Goal: Find specific page/section: Find specific page/section

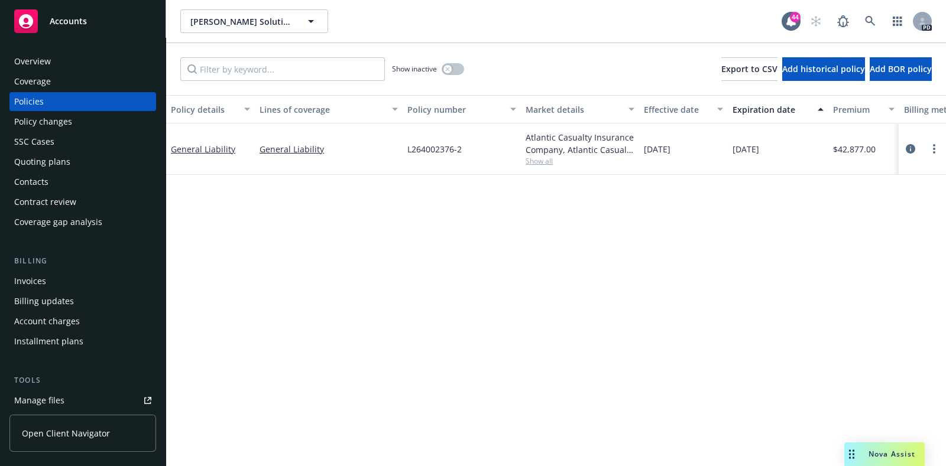
click at [472, 284] on div "Policy details Lines of coverage Policy number Market details Effective date Ex…" at bounding box center [556, 384] width 780 height 578
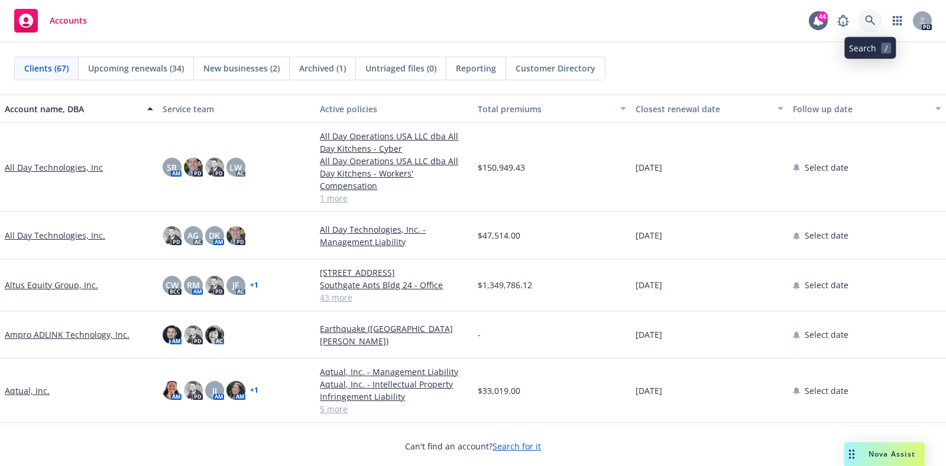
click at [872, 21] on icon at bounding box center [870, 20] width 11 height 11
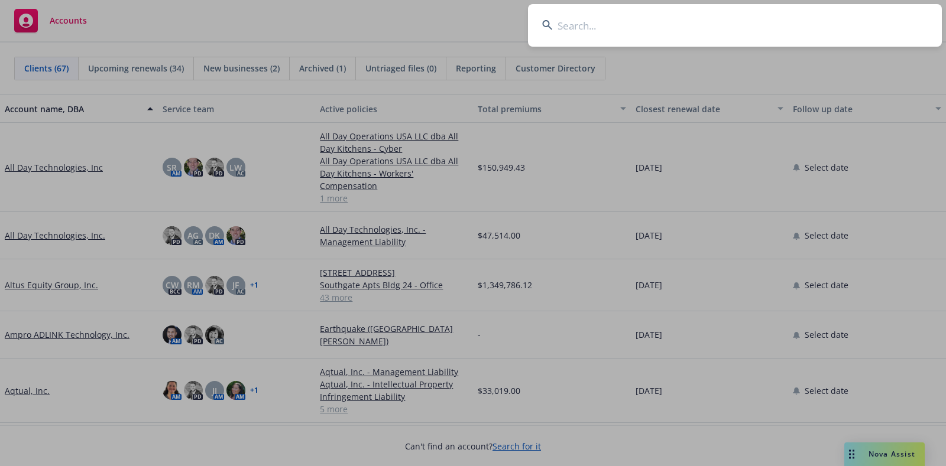
click at [723, 32] on input at bounding box center [735, 25] width 414 height 43
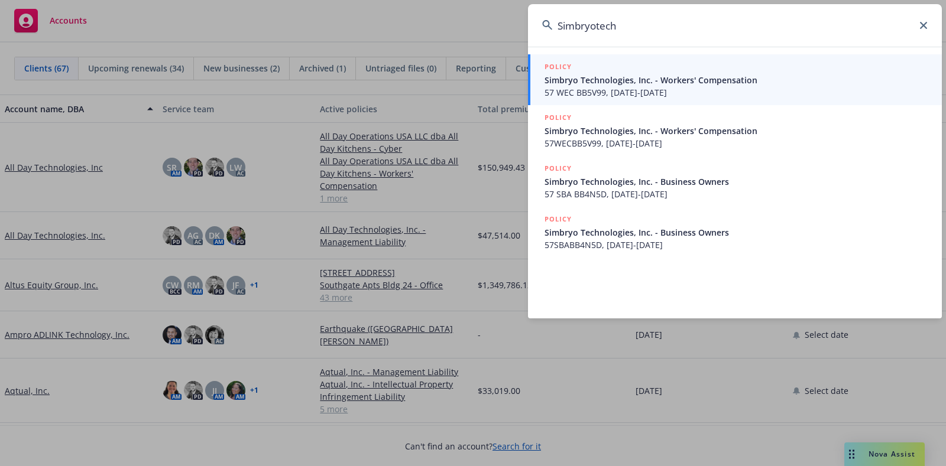
type input "Simbryotech"
click at [598, 82] on span "Simbryo Technologies, Inc. - Workers' Compensation" at bounding box center [736, 80] width 383 height 12
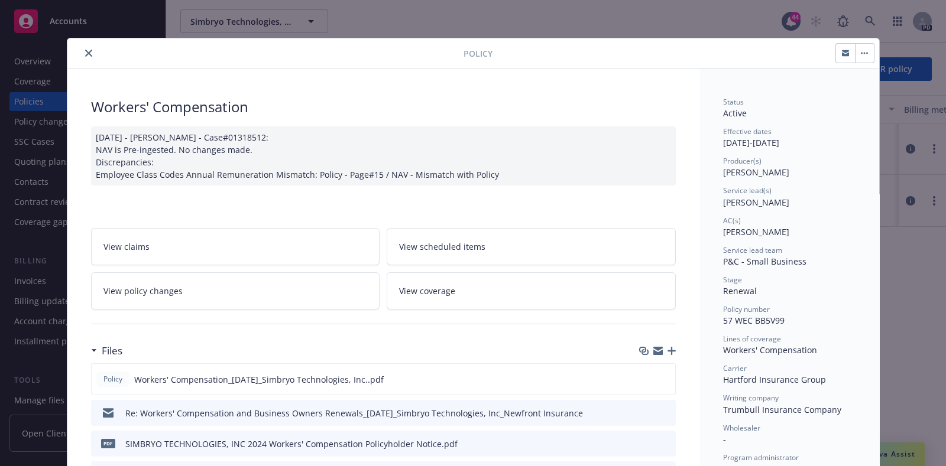
click at [71, 62] on div "Policy" at bounding box center [473, 53] width 812 height 30
click at [75, 56] on div at bounding box center [267, 53] width 391 height 14
click at [85, 50] on icon "close" at bounding box center [88, 53] width 7 height 7
